Goal: Task Accomplishment & Management: Use online tool/utility

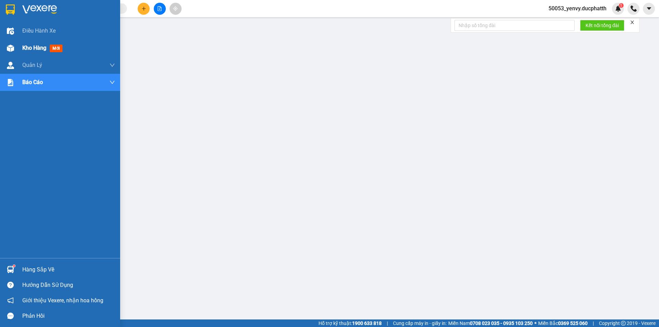
click at [22, 49] on div "Kho hàng mới" at bounding box center [60, 47] width 120 height 17
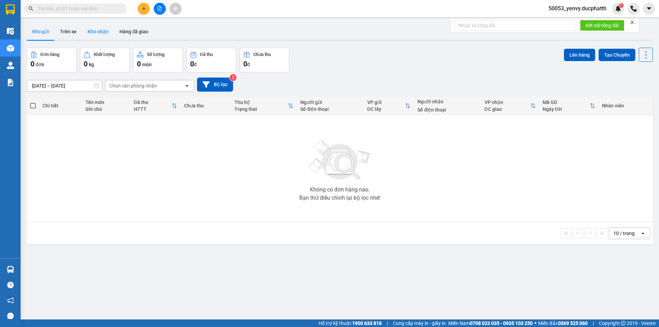
click at [99, 35] on button "Kho nhận" at bounding box center [98, 31] width 32 height 16
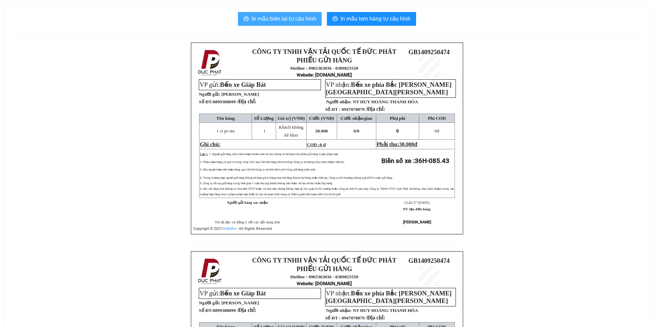
click at [281, 21] on span "In mẫu biên lai tự cấu hình" at bounding box center [283, 18] width 64 height 9
click at [268, 15] on span "In mẫu biên lai tự cấu hình" at bounding box center [283, 18] width 64 height 9
